Goal: Transaction & Acquisition: Purchase product/service

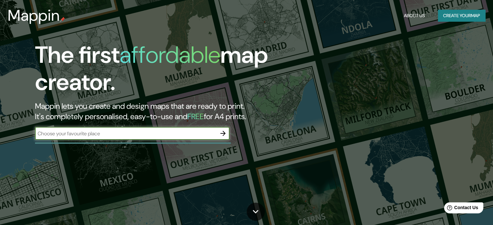
click at [445, 15] on button "Create your map" at bounding box center [461, 16] width 47 height 12
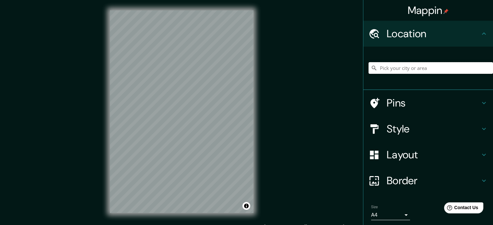
click at [419, 71] on input "Pick your city or area" at bounding box center [431, 68] width 124 height 12
type input "[GEOGRAPHIC_DATA][PERSON_NAME], Salamina, [GEOGRAPHIC_DATA], [GEOGRAPHIC_DATA]"
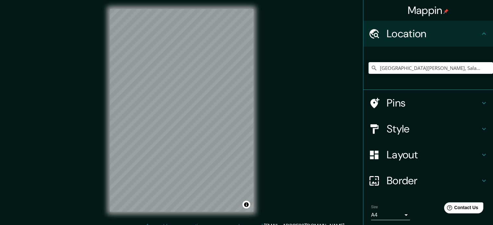
scroll to position [1, 0]
click at [256, 111] on div "© Mapbox © OpenStreetMap Improve this map" at bounding box center [182, 111] width 164 height 224
click at [92, 25] on div "Mappin Location [GEOGRAPHIC_DATA][PERSON_NAME], [GEOGRAPHIC_DATA], [GEOGRAPHIC_…" at bounding box center [246, 116] width 493 height 234
click at [469, 66] on input "[GEOGRAPHIC_DATA][PERSON_NAME], Salamina, [GEOGRAPHIC_DATA], [GEOGRAPHIC_DATA]" at bounding box center [431, 68] width 124 height 12
click at [469, 69] on input "[GEOGRAPHIC_DATA][PERSON_NAME], Salamina, [GEOGRAPHIC_DATA], [GEOGRAPHIC_DATA]" at bounding box center [431, 68] width 124 height 12
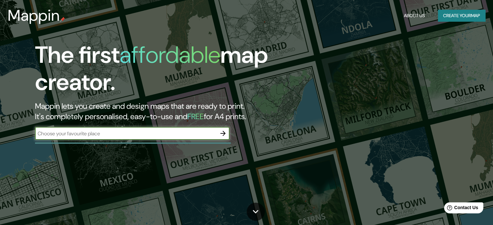
click at [459, 16] on button "Create your map" at bounding box center [461, 16] width 47 height 12
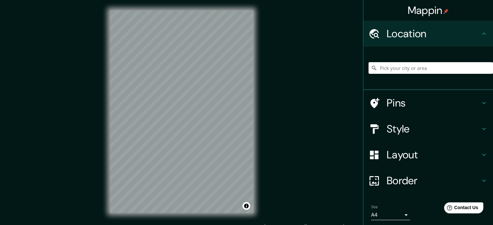
click at [414, 68] on input "Pick your city or area" at bounding box center [431, 68] width 124 height 12
click at [380, 68] on input "Pick your city or area" at bounding box center [431, 68] width 124 height 12
paste input "[GEOGRAPHIC_DATA]"
type input "Noord, [GEOGRAPHIC_DATA], [GEOGRAPHIC_DATA], [GEOGRAPHIC_DATA]"
click at [486, 67] on icon "Clear" at bounding box center [488, 68] width 4 height 4
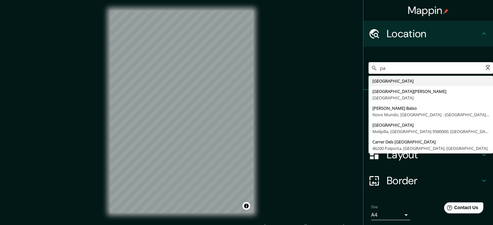
type input "p"
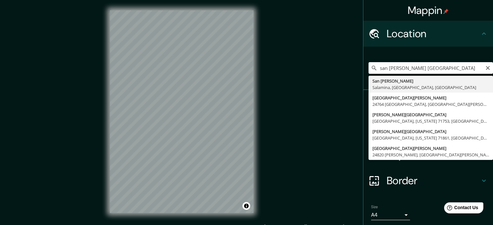
type input "[GEOGRAPHIC_DATA][PERSON_NAME], Salamina, [GEOGRAPHIC_DATA], [GEOGRAPHIC_DATA]"
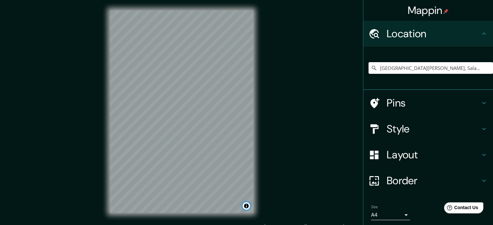
click at [245, 205] on button "Toggle attribution" at bounding box center [246, 206] width 8 height 8
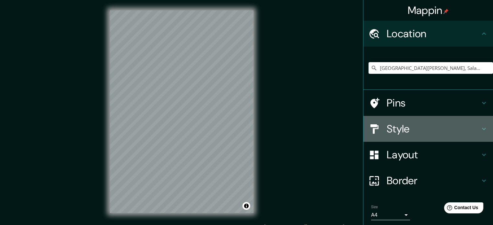
click at [430, 126] on h4 "Style" at bounding box center [433, 129] width 93 height 13
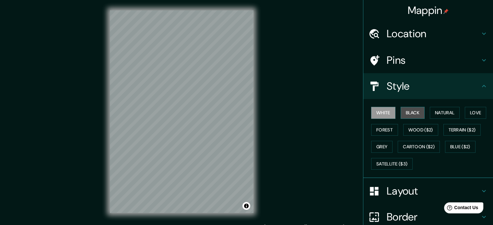
click at [404, 113] on button "Black" at bounding box center [413, 113] width 24 height 12
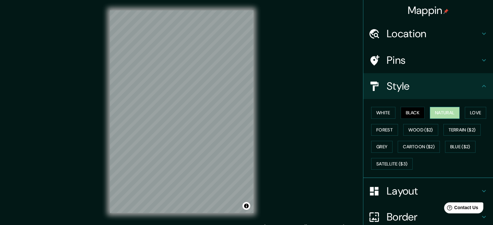
click at [430, 111] on button "Natural" at bounding box center [445, 113] width 30 height 12
click at [469, 109] on button "Love" at bounding box center [475, 113] width 21 height 12
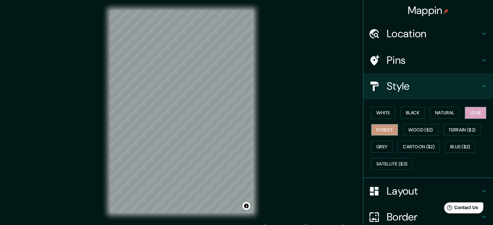
click at [382, 129] on button "Forest" at bounding box center [384, 130] width 27 height 12
click at [412, 127] on button "Wood ($2)" at bounding box center [420, 130] width 35 height 12
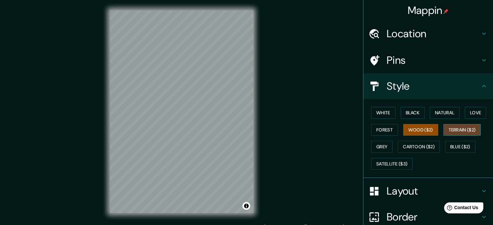
click at [467, 130] on button "Terrain ($2)" at bounding box center [462, 130] width 38 height 12
click at [379, 146] on button "Grey" at bounding box center [381, 147] width 21 height 12
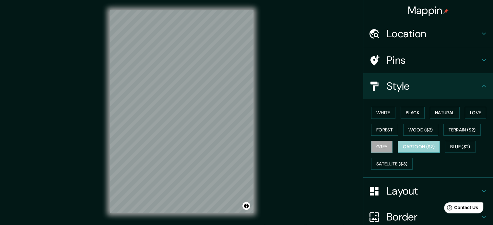
click at [414, 146] on button "Cartoon ($2)" at bounding box center [419, 147] width 42 height 12
drag, startPoint x: 471, startPoint y: 147, endPoint x: 424, endPoint y: 121, distance: 54.3
click at [467, 146] on button "Blue ($2)" at bounding box center [460, 147] width 30 height 12
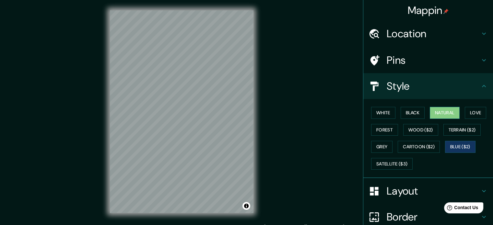
click at [446, 109] on button "Natural" at bounding box center [445, 113] width 30 height 12
click at [265, 118] on div "Mappin Location San Felix, Salamina, Caldas, Colombia Pins Style White Black Na…" at bounding box center [246, 117] width 493 height 234
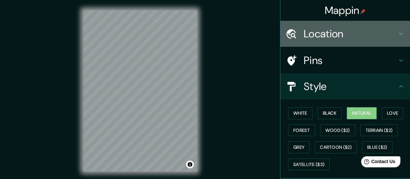
click at [375, 37] on h4 "Location" at bounding box center [350, 33] width 93 height 13
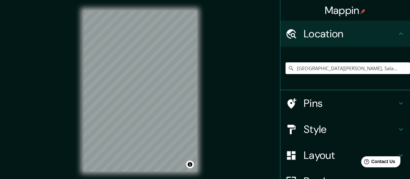
click at [376, 32] on h4 "Location" at bounding box center [350, 33] width 93 height 13
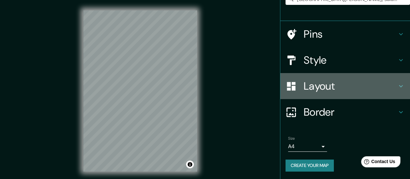
click at [335, 86] on h4 "Layout" at bounding box center [350, 85] width 93 height 13
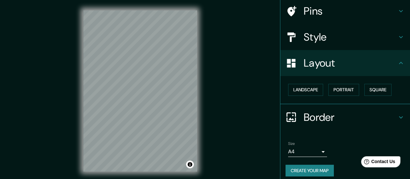
scroll to position [49, 0]
click at [309, 90] on button "Landscape" at bounding box center [305, 90] width 35 height 12
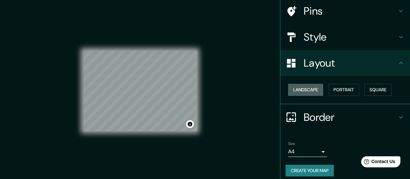
click at [309, 90] on button "Landscape" at bounding box center [305, 90] width 35 height 12
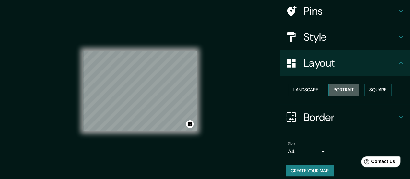
click at [336, 88] on button "Portrait" at bounding box center [343, 90] width 31 height 12
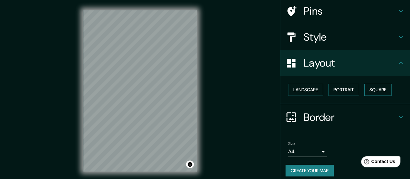
click at [371, 89] on button "Square" at bounding box center [377, 90] width 27 height 12
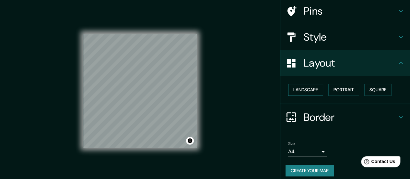
click at [301, 90] on button "Landscape" at bounding box center [305, 90] width 35 height 12
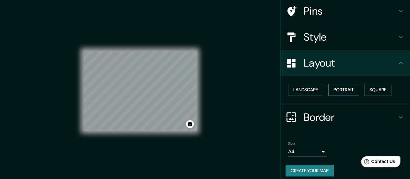
click at [333, 93] on button "Portrait" at bounding box center [343, 90] width 31 height 12
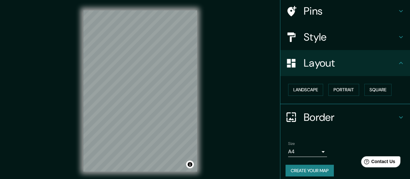
click at [350, 57] on h4 "Layout" at bounding box center [350, 62] width 93 height 13
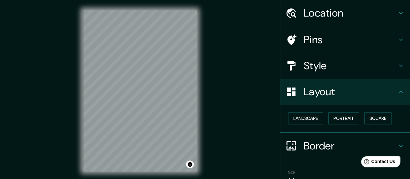
scroll to position [0, 0]
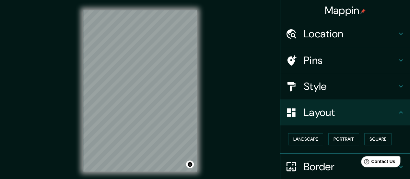
click at [356, 33] on h4 "Location" at bounding box center [350, 33] width 93 height 13
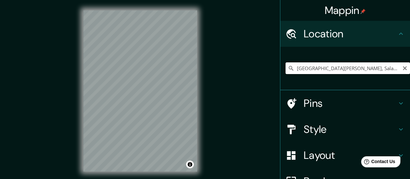
click at [383, 73] on input "[GEOGRAPHIC_DATA][PERSON_NAME], Salamina, [GEOGRAPHIC_DATA], [GEOGRAPHIC_DATA]" at bounding box center [348, 68] width 124 height 12
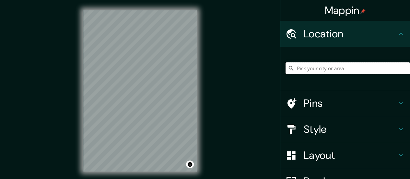
click at [323, 71] on input "Pick your city or area" at bounding box center [348, 68] width 124 height 12
click at [316, 62] on div at bounding box center [348, 68] width 124 height 32
click at [316, 69] on input "Pick your city or area" at bounding box center [348, 68] width 124 height 12
paste input "Tienda del [GEOGRAPHIC_DATA], [GEOGRAPHIC_DATA], [GEOGRAPHIC_DATA], [GEOGRAPHIC…"
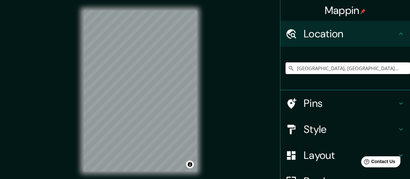
type input "[GEOGRAPHIC_DATA], [GEOGRAPHIC_DATA], [GEOGRAPHIC_DATA]"
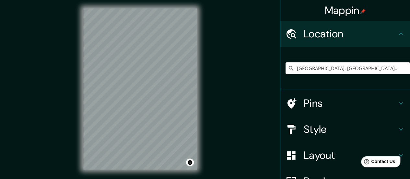
scroll to position [2, 0]
click at [80, 34] on div "© Mapbox © OpenStreetMap Improve this map" at bounding box center [140, 89] width 135 height 182
click at [201, 131] on div "© Mapbox © OpenStreetMap Improve this map" at bounding box center [140, 89] width 135 height 182
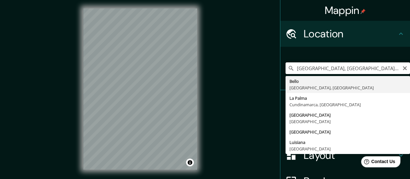
drag, startPoint x: 320, startPoint y: 70, endPoint x: 332, endPoint y: 71, distance: 12.4
click at [322, 70] on input "[GEOGRAPHIC_DATA], [GEOGRAPHIC_DATA], [GEOGRAPHIC_DATA]" at bounding box center [348, 68] width 124 height 12
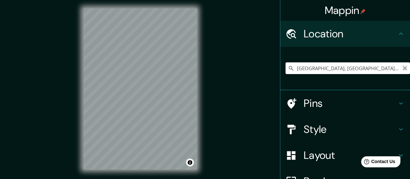
click at [402, 68] on icon "Clear" at bounding box center [404, 67] width 5 height 5
type input "[GEOGRAPHIC_DATA][PERSON_NAME], Salamina, [GEOGRAPHIC_DATA], [GEOGRAPHIC_DATA]"
click at [62, 29] on div "Mappin Location [GEOGRAPHIC_DATA][PERSON_NAME], [GEOGRAPHIC_DATA], [GEOGRAPHIC_…" at bounding box center [205, 94] width 410 height 192
click at [255, 168] on div "Mappin Location [GEOGRAPHIC_DATA][PERSON_NAME], [GEOGRAPHIC_DATA], [GEOGRAPHIC_…" at bounding box center [205, 94] width 410 height 192
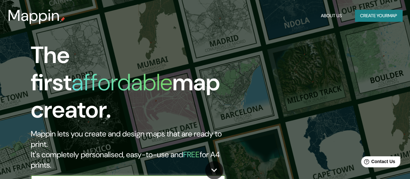
click at [93, 178] on input "text" at bounding box center [122, 181] width 182 height 7
